Goal: Register for event/course

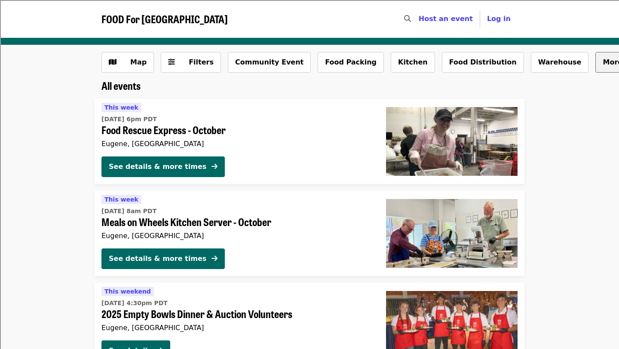
click at [595, 69] on button "More filters..." at bounding box center [628, 62] width 67 height 21
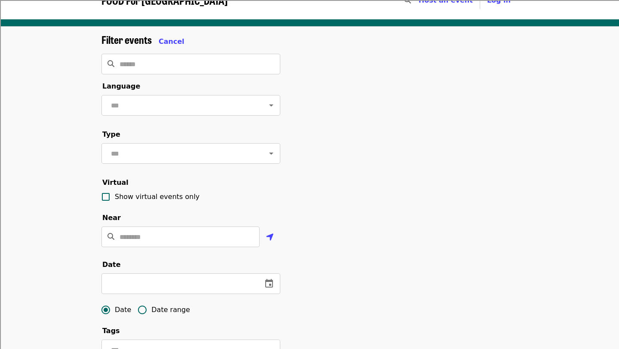
scroll to position [16, 0]
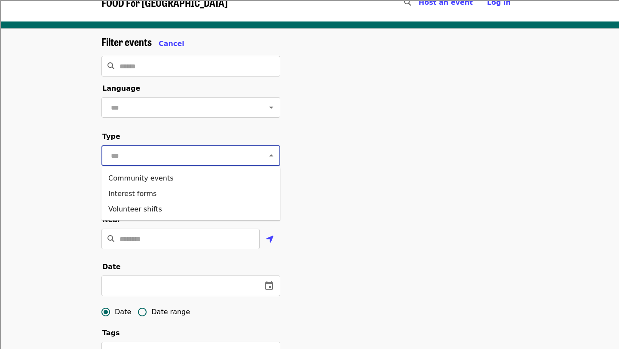
click at [213, 147] on input "text" at bounding box center [180, 155] width 144 height 16
click at [203, 107] on input "text" at bounding box center [180, 107] width 144 height 16
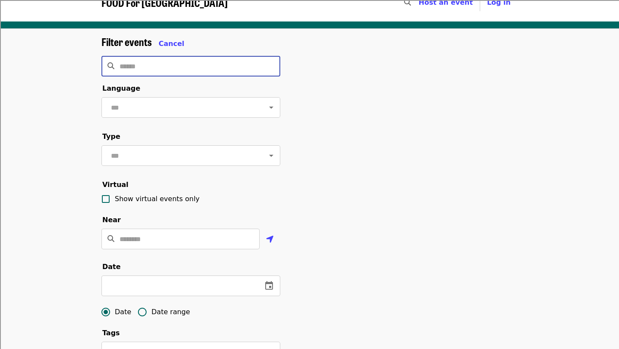
click at [205, 74] on input "Search" at bounding box center [200, 66] width 161 height 21
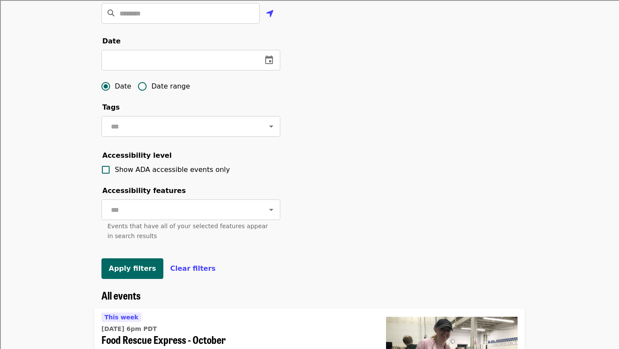
scroll to position [245, 0]
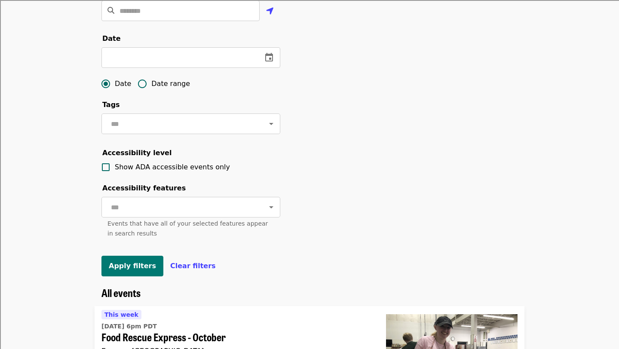
click at [146, 266] on span "Apply filters" at bounding box center [132, 266] width 47 height 8
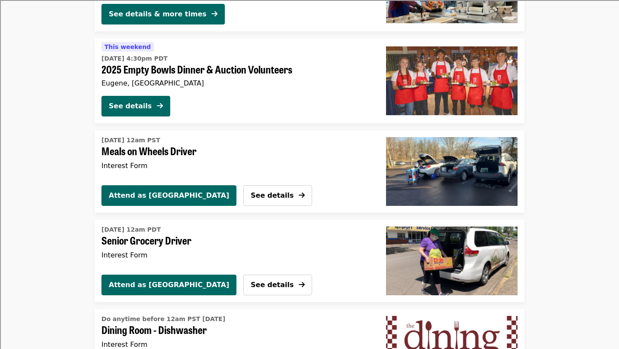
scroll to position [0, 0]
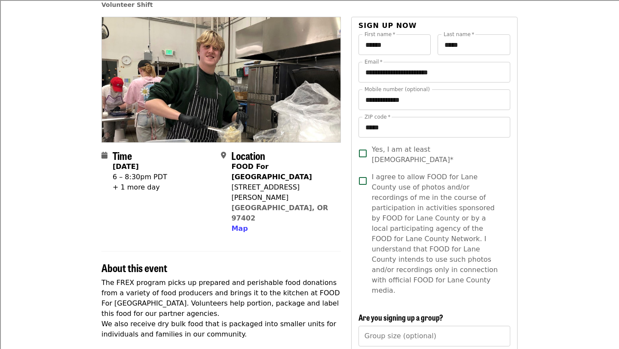
scroll to position [66, 0]
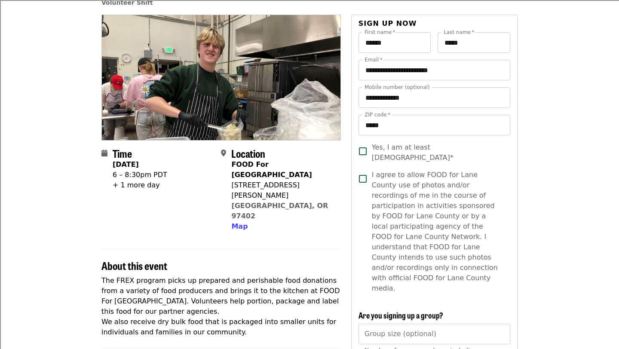
click at [141, 192] on div "Time Friday, September 26 6 – 8:30pm PDT + 1 more day" at bounding box center [140, 189] width 55 height 85
click at [140, 189] on div "+ 1 more day" at bounding box center [140, 185] width 55 height 10
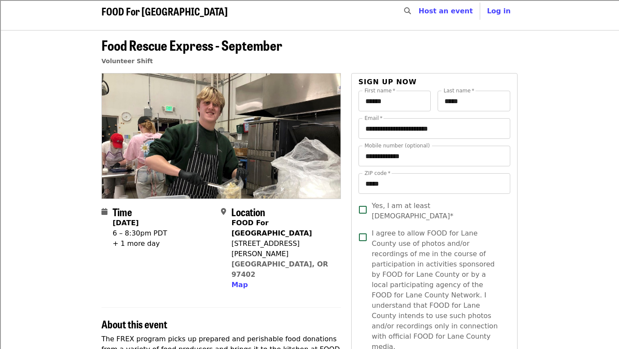
scroll to position [0, 0]
